Goal: Transaction & Acquisition: Download file/media

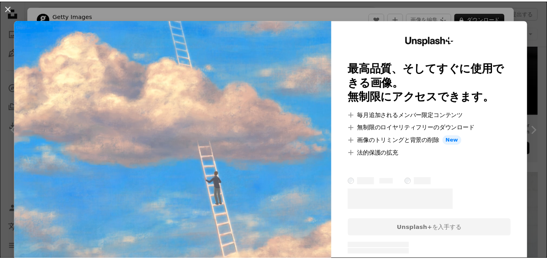
scroll to position [5, 0]
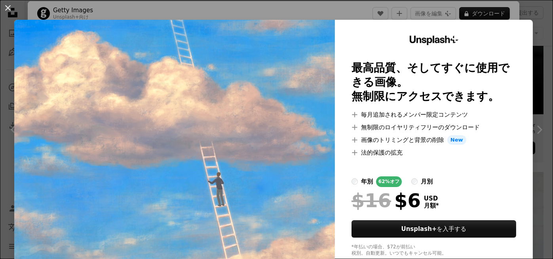
click at [525, 2] on div "An X shape Unsplash+ 最高品質、そしてすぐに使用できる画像。 無制限にアクセスできます。 A plus sign 毎月追加されるメンバー限…" at bounding box center [276, 129] width 553 height 259
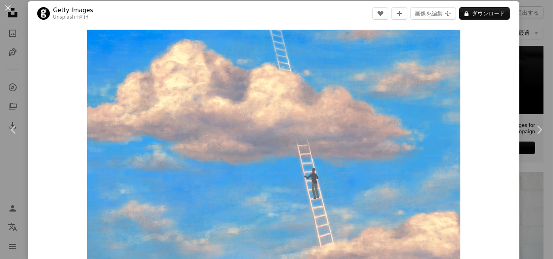
click at [525, 3] on div "An X shape Chevron left Chevron right Getty Images Unsplash+ 向け A heart A plus …" at bounding box center [276, 129] width 553 height 259
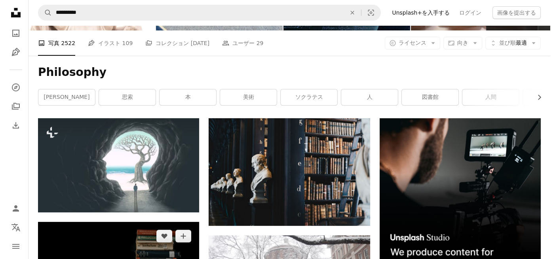
scroll to position [80, 0]
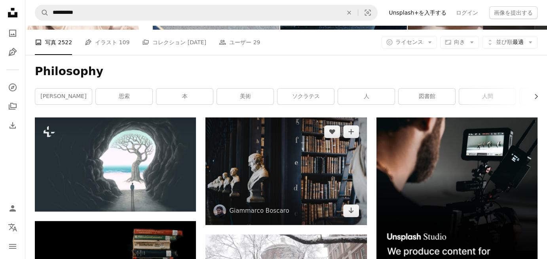
click at [246, 165] on img at bounding box center [286, 171] width 161 height 107
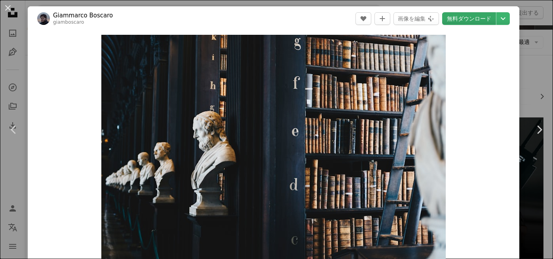
click at [468, 14] on link "無料ダウンロード" at bounding box center [469, 18] width 54 height 13
